Goal: Navigation & Orientation: Find specific page/section

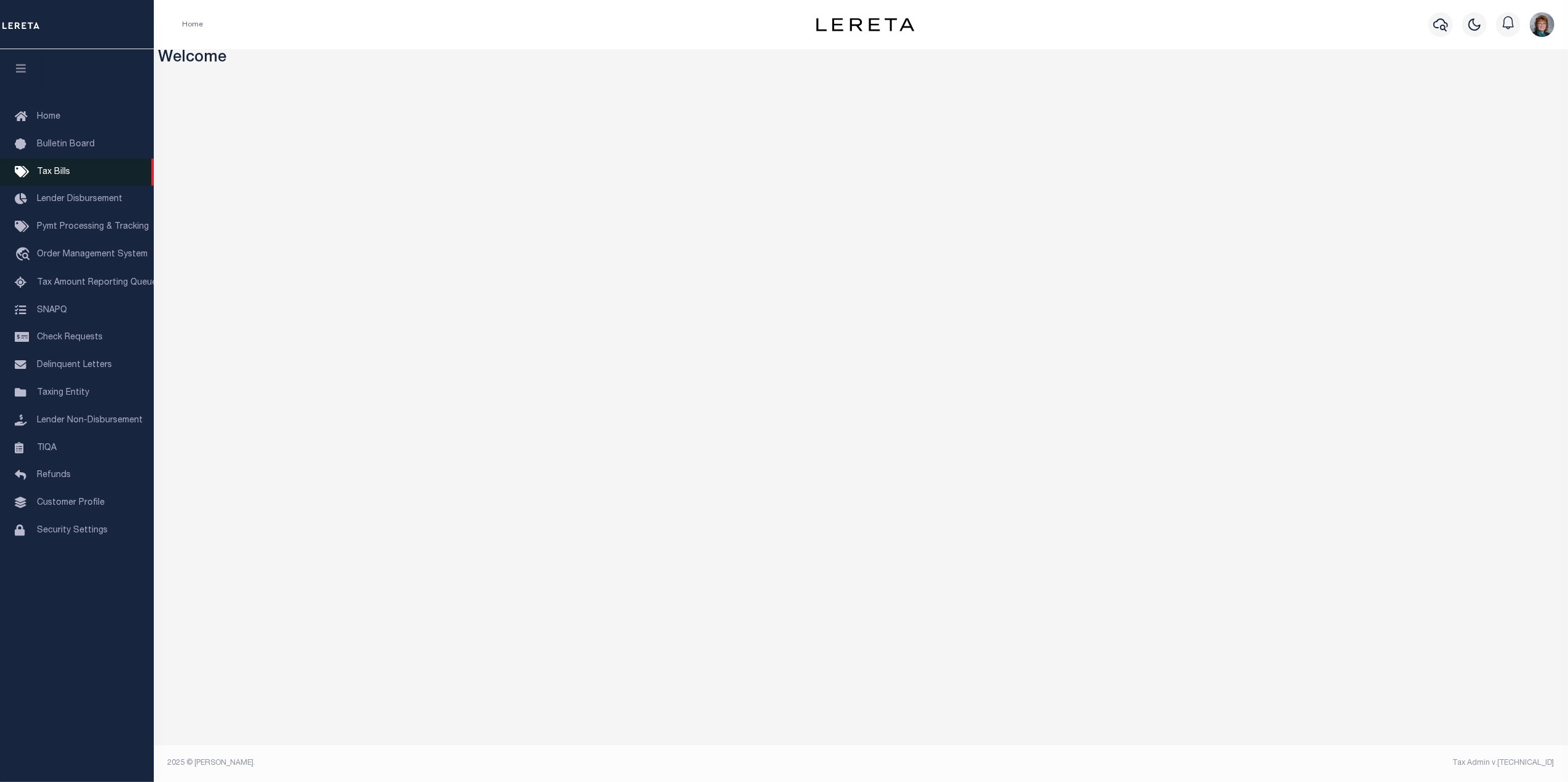
drag, startPoint x: 64, startPoint y: 226, endPoint x: 38, endPoint y: 183, distance: 50.2
click at [64, 226] on span "Pymt Processing & Tracking" at bounding box center [93, 226] width 112 height 8
